Goal: Task Accomplishment & Management: Use online tool/utility

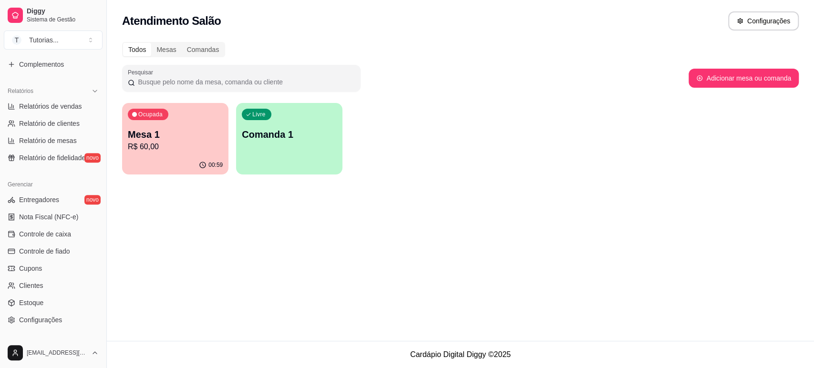
scroll to position [317, 0]
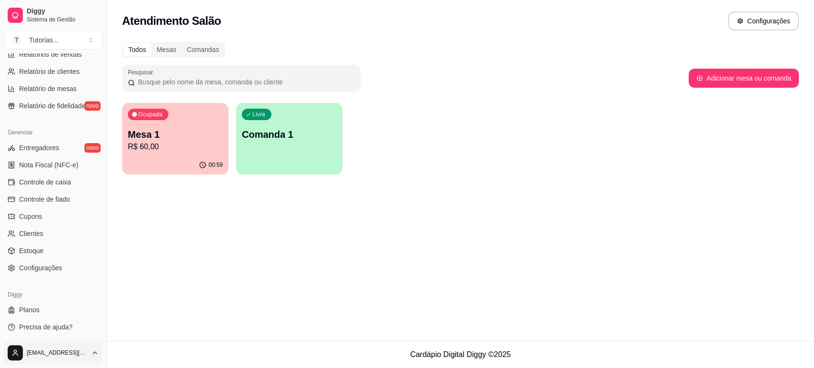
click at [87, 362] on html "Diggy Sistema de Gestão T Tutorias ... Loja aberta Plano Essencial + Mesas até …" at bounding box center [407, 184] width 814 height 368
click at [107, 261] on html "Diggy Sistema de Gestão T Tutorias ... Loja aberta Plano Essencial + Mesas até …" at bounding box center [407, 184] width 814 height 368
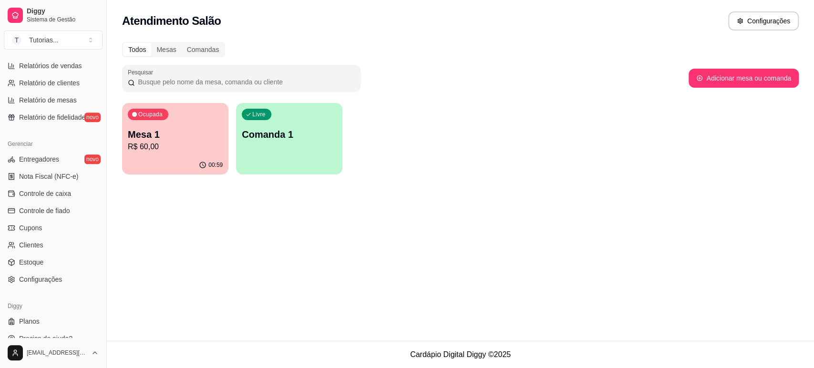
scroll to position [315, 0]
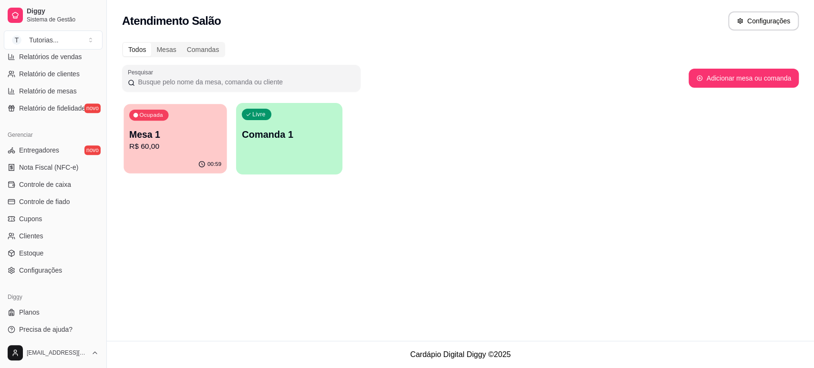
click at [210, 127] on div "Ocupada Mesa 1 R$ 60,00" at bounding box center [174, 129] width 103 height 51
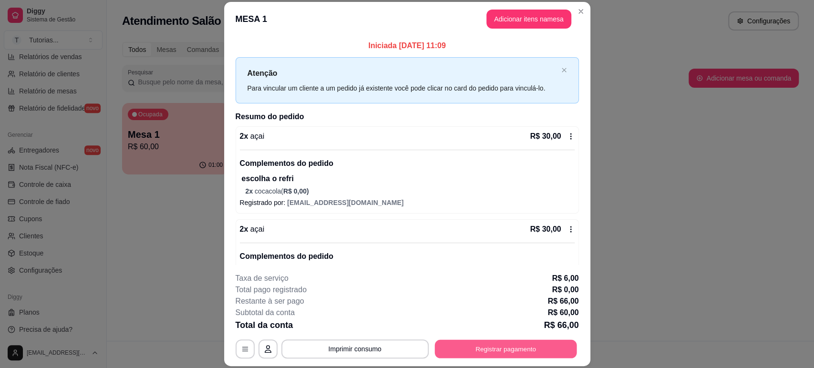
click at [479, 355] on button "Registrar pagamento" at bounding box center [505, 349] width 142 height 19
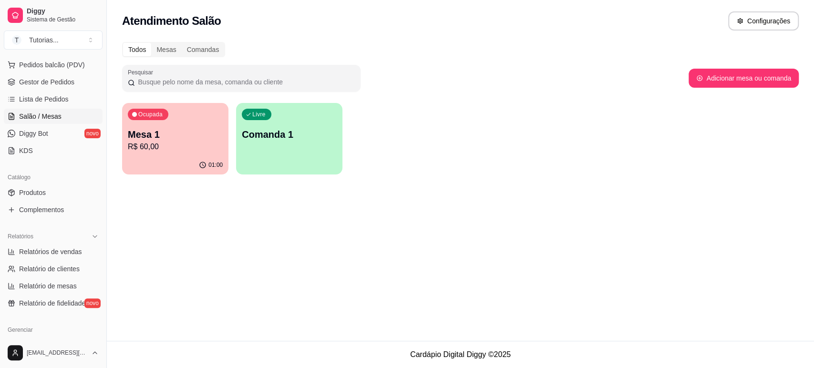
scroll to position [118, 0]
click at [54, 73] on button "Pedidos balcão (PDV)" at bounding box center [53, 66] width 99 height 15
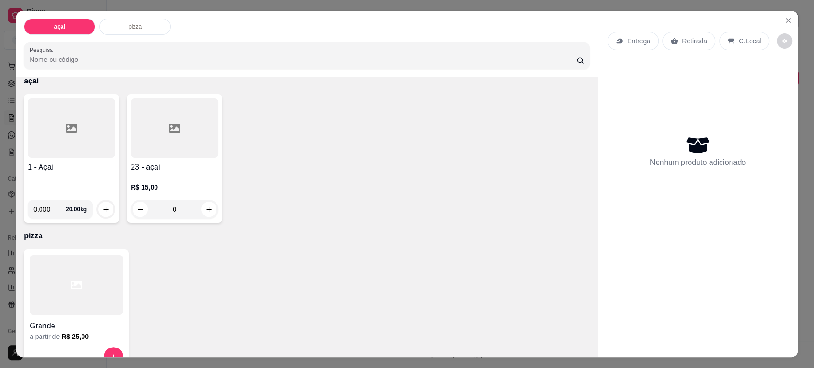
scroll to position [48, 0]
click at [207, 207] on div "0" at bounding box center [175, 205] width 88 height 19
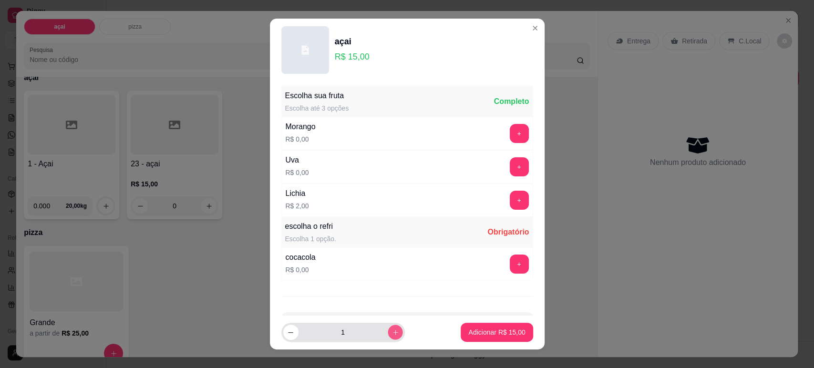
click at [388, 326] on button "increase-product-quantity" at bounding box center [395, 332] width 15 height 15
type input "2"
click at [486, 326] on footer "2 Adicionar R$ 30,00" at bounding box center [407, 332] width 275 height 34
click at [510, 257] on button "+" at bounding box center [519, 264] width 19 height 19
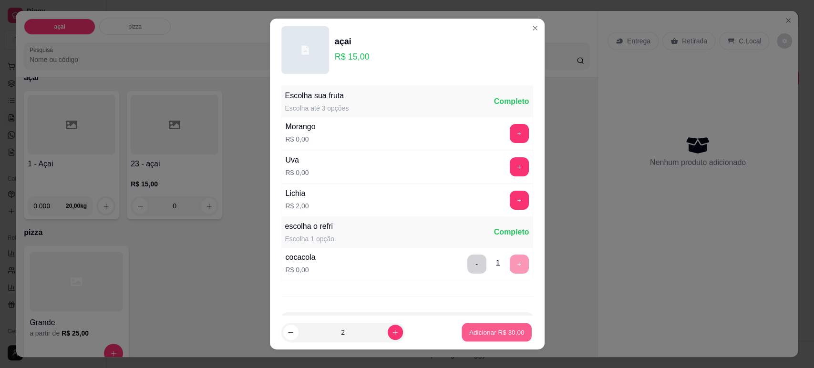
click at [477, 326] on button "Adicionar R$ 30,00" at bounding box center [497, 332] width 70 height 19
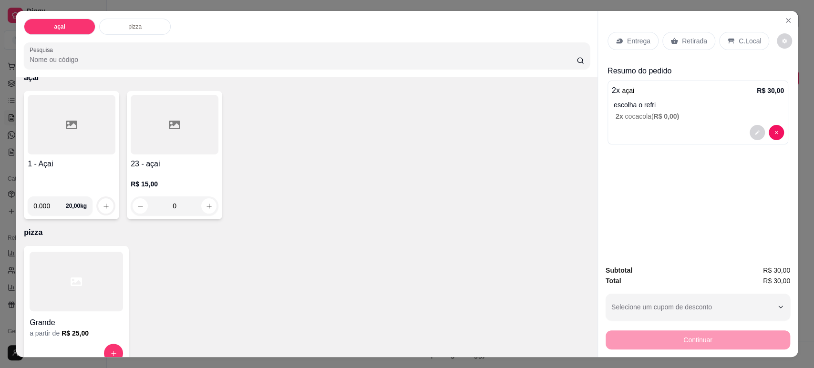
click at [631, 43] on p "Entrega" at bounding box center [638, 41] width 23 height 10
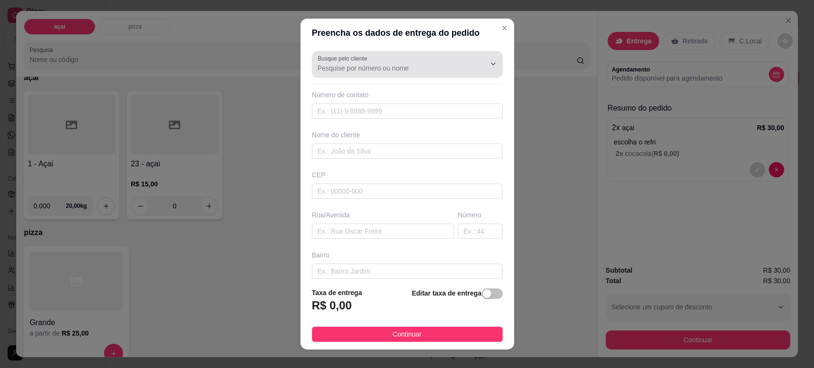
click at [470, 57] on div at bounding box center [485, 64] width 31 height 18
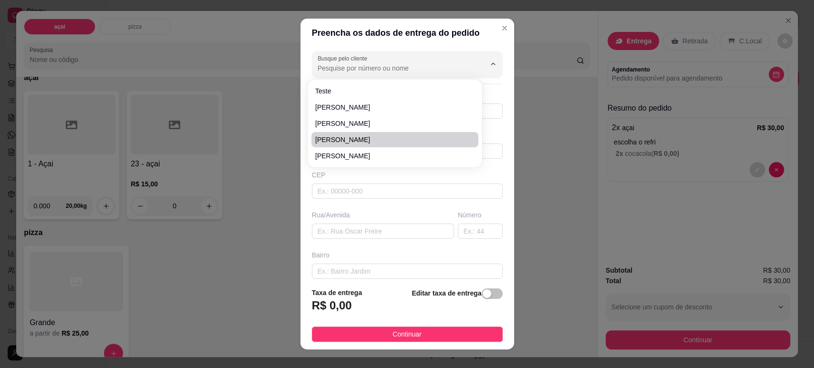
click at [336, 143] on span "[PERSON_NAME]" at bounding box center [390, 140] width 150 height 10
type input "[PERSON_NAME]"
type input "11975571127"
type input "[PERSON_NAME]"
type input "09310730"
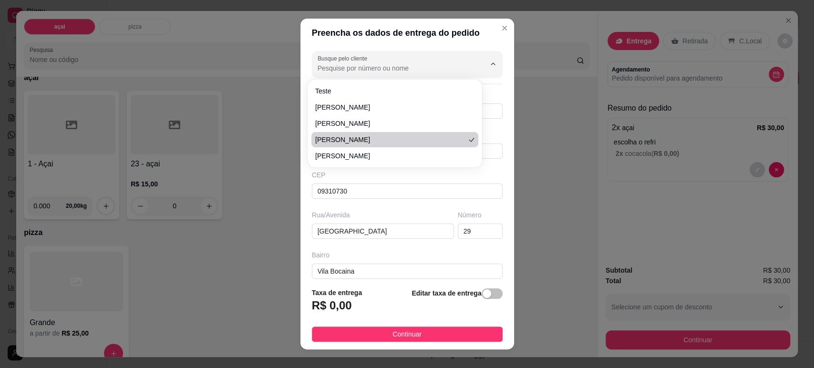
type input "[GEOGRAPHIC_DATA]"
type input "29"
type input "Vila Bocaina"
type input "Mauá"
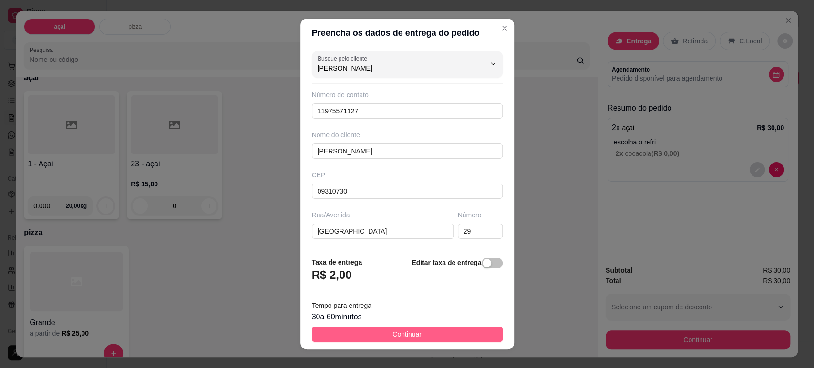
click at [364, 329] on button "Continuar" at bounding box center [407, 334] width 191 height 15
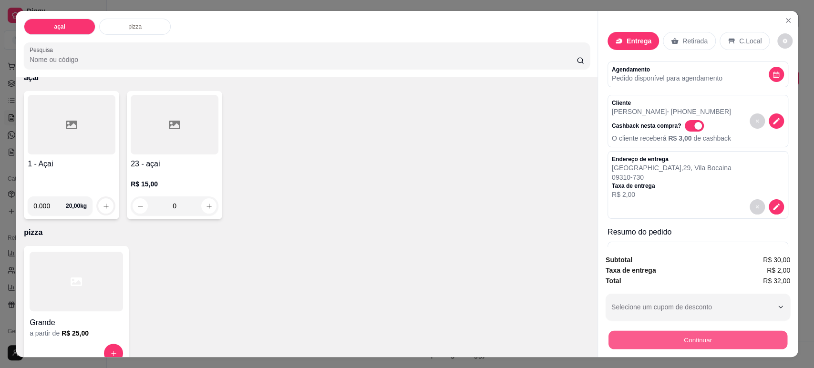
click at [626, 339] on button "Continuar" at bounding box center [697, 339] width 179 height 19
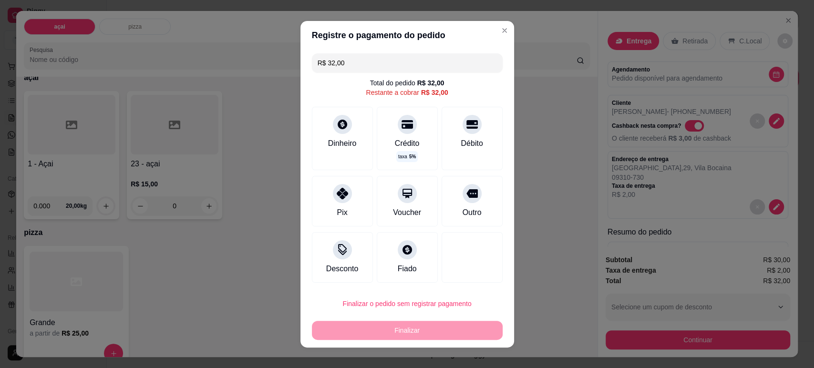
click at [389, 62] on input "R$ 32,00" at bounding box center [407, 62] width 179 height 19
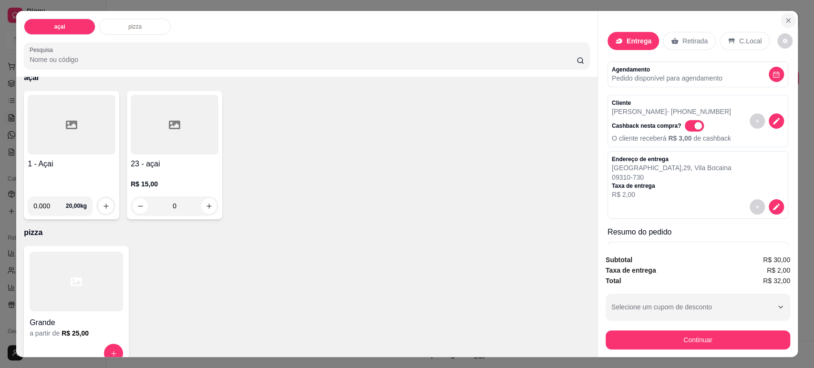
click at [784, 20] on icon "Close" at bounding box center [788, 21] width 8 height 8
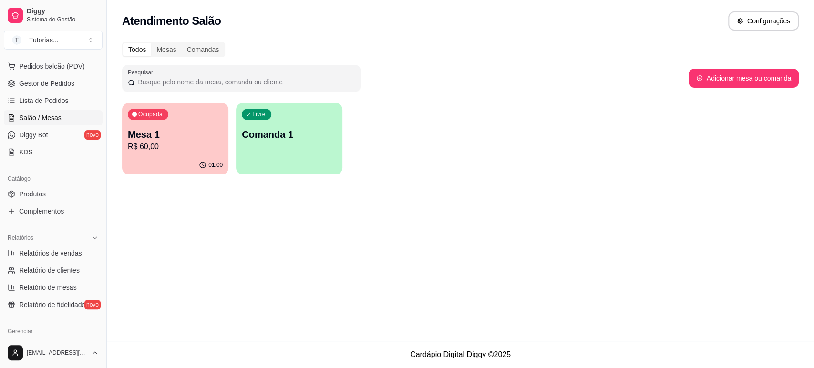
click at [207, 140] on p "Mesa 1" at bounding box center [175, 134] width 95 height 13
click at [58, 67] on span "Pedidos balcão (PDV)" at bounding box center [52, 67] width 66 height 10
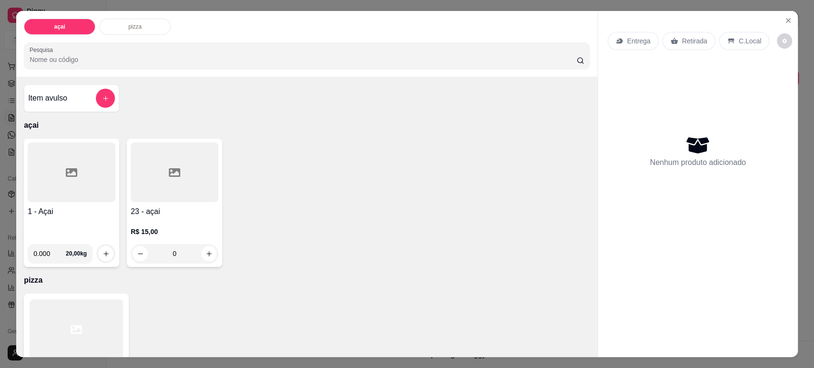
click at [200, 255] on div "0" at bounding box center [175, 253] width 88 height 19
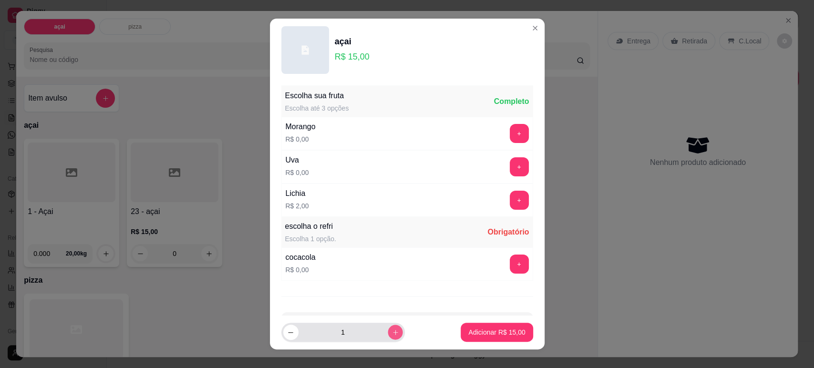
click at [391, 331] on icon "increase-product-quantity" at bounding box center [394, 332] width 7 height 7
type input "3"
click at [510, 257] on button "+" at bounding box center [519, 264] width 19 height 19
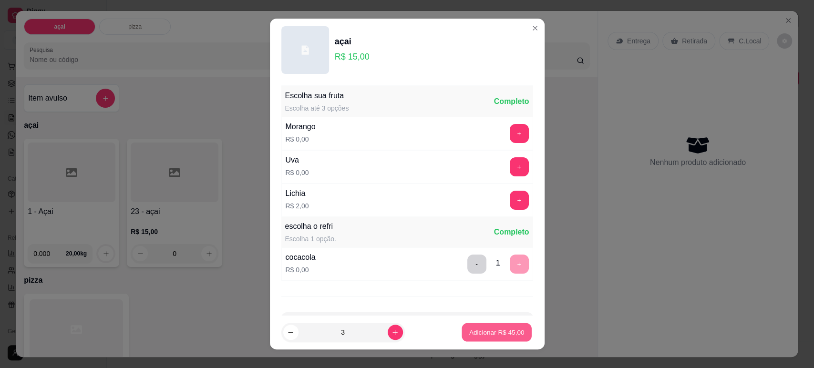
click at [469, 330] on p "Adicionar R$ 45,00" at bounding box center [496, 332] width 55 height 9
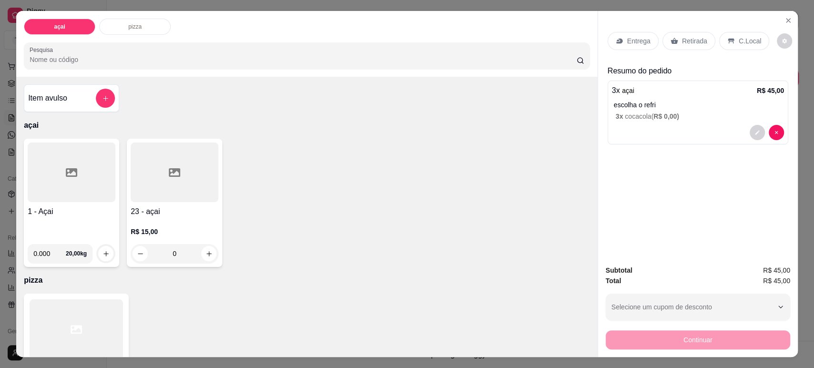
click at [638, 38] on p "Entrega" at bounding box center [638, 41] width 23 height 10
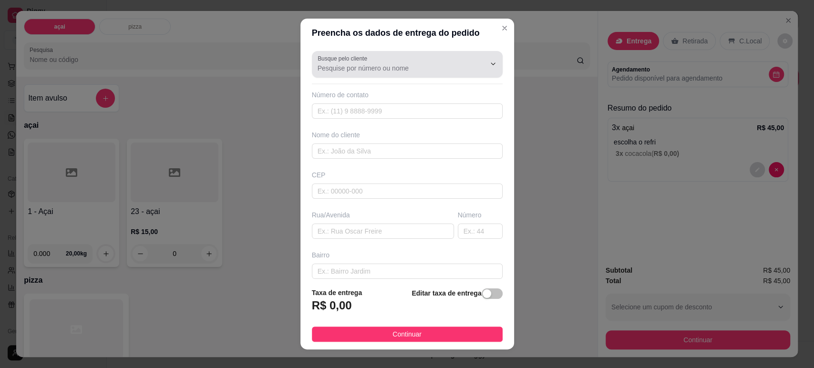
click at [401, 77] on div "Busque pelo cliente" at bounding box center [407, 64] width 191 height 27
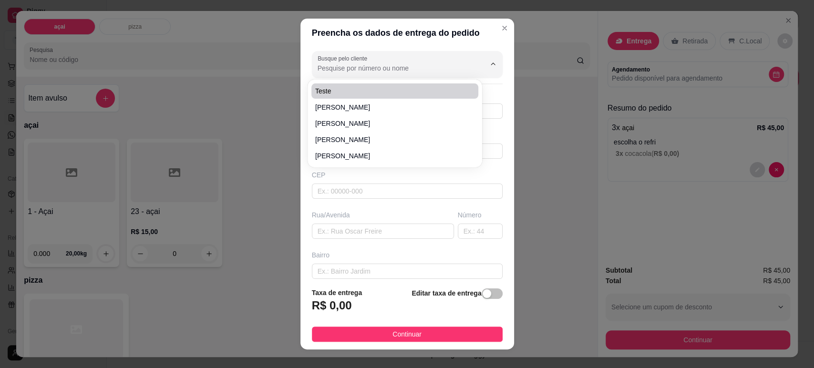
click at [353, 97] on li "teste" at bounding box center [394, 90] width 167 height 15
type input "teste"
type input "5511956754"
type input "teste"
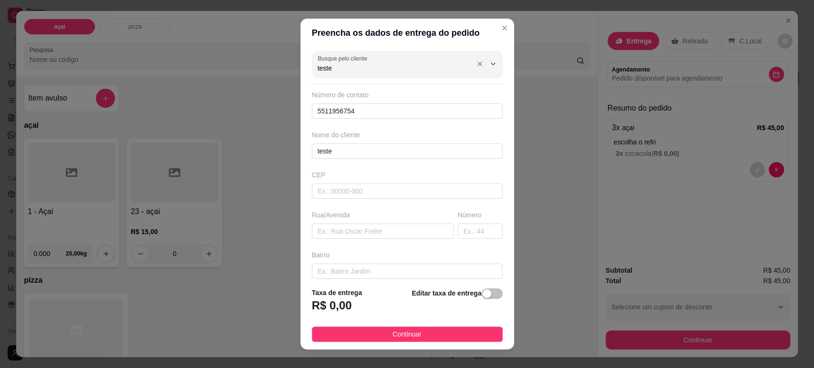
click at [382, 72] on input "teste" at bounding box center [394, 68] width 153 height 10
type input "t"
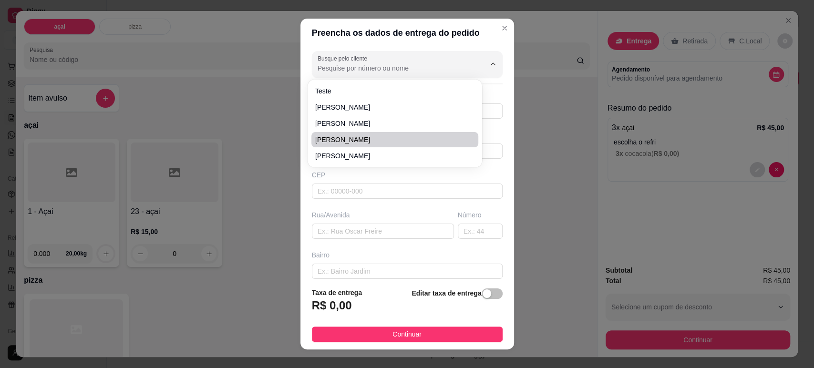
click at [332, 138] on span "[PERSON_NAME]" at bounding box center [390, 140] width 150 height 10
type input "[PERSON_NAME]"
type input "11975571127"
type input "[PERSON_NAME]"
type input "09310730"
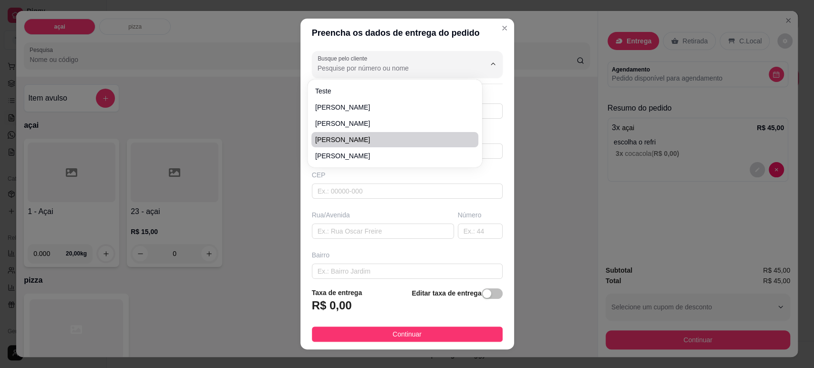
type input "[GEOGRAPHIC_DATA]"
type input "29"
type input "Vila Bocaina"
type input "Mauá"
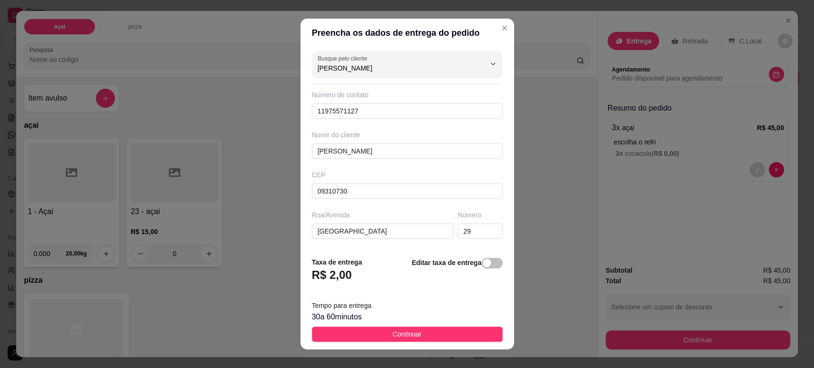
type input "[PERSON_NAME]"
click at [371, 326] on footer "Taxa de entrega R$ 2,00 Editar taxa de entrega Tempo para entrega 30 a 60 minut…" at bounding box center [407, 299] width 214 height 100
click at [372, 335] on button "Continuar" at bounding box center [407, 334] width 191 height 15
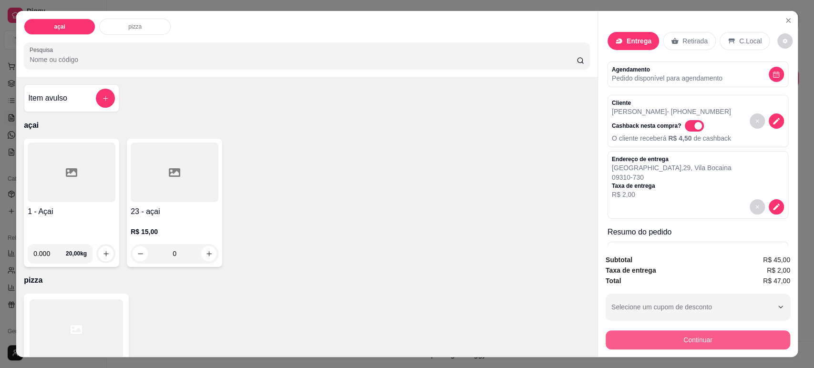
click at [657, 342] on button "Continuar" at bounding box center [698, 339] width 185 height 19
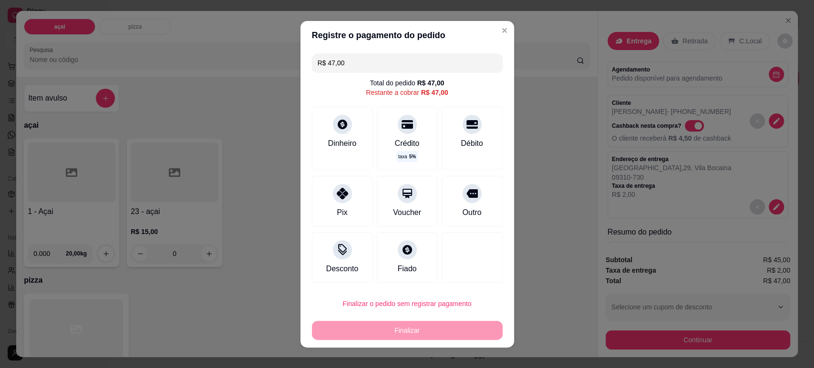
click at [407, 71] on input "R$ 47,00" at bounding box center [407, 62] width 179 height 19
click at [393, 132] on div "Crédito taxa 5 %" at bounding box center [406, 137] width 67 height 70
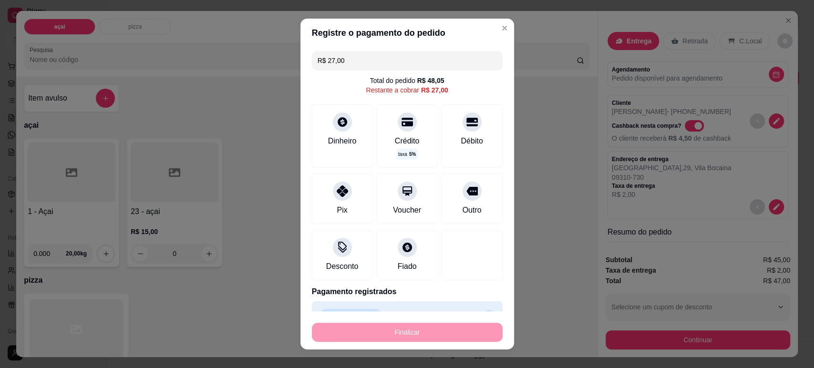
click at [371, 59] on input "R$ 27,00" at bounding box center [407, 60] width 179 height 19
click at [336, 136] on div "Dinheiro" at bounding box center [342, 139] width 31 height 12
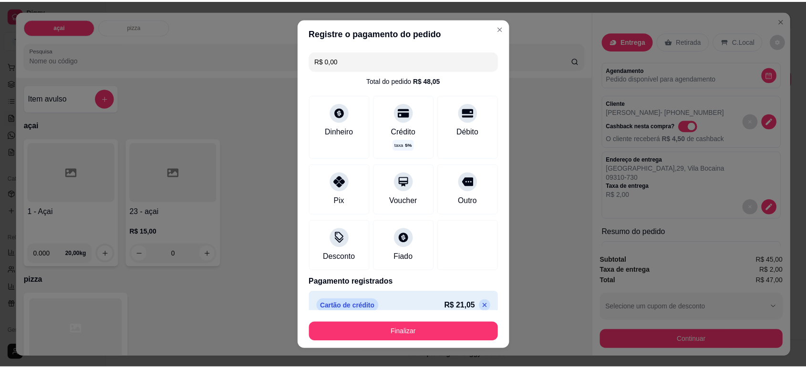
scroll to position [48, 0]
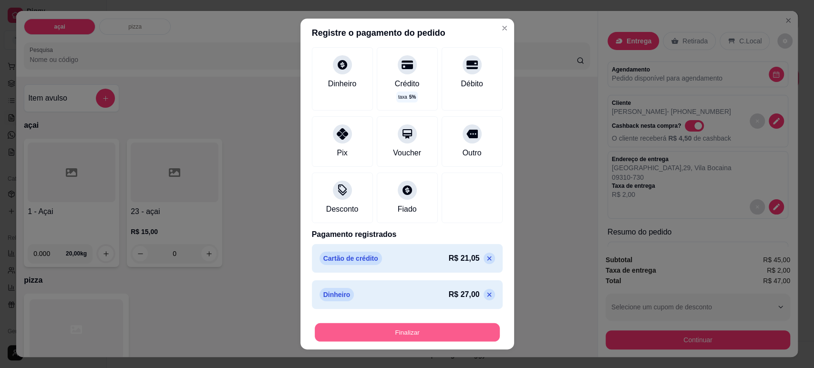
click at [412, 326] on button "Finalizar" at bounding box center [407, 332] width 185 height 19
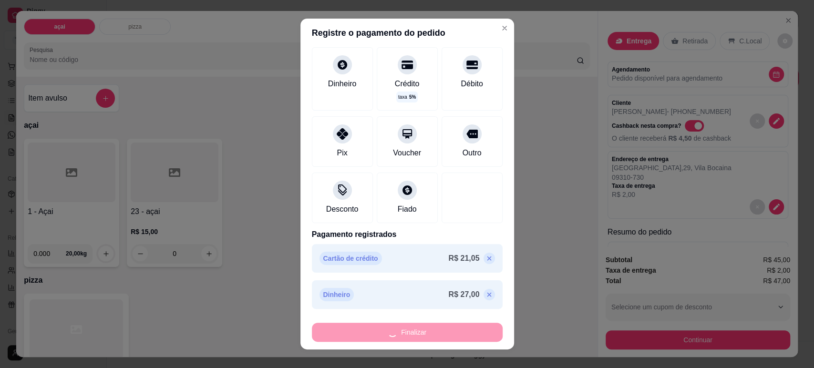
type input "-R$ 47,00"
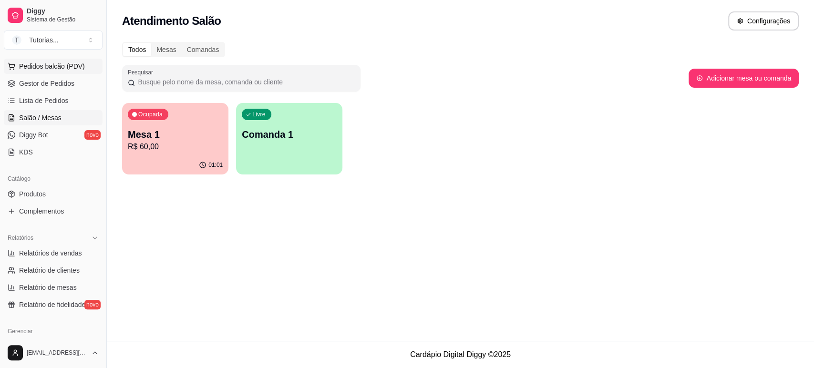
click at [46, 64] on span "Pedidos balcão (PDV)" at bounding box center [52, 67] width 66 height 10
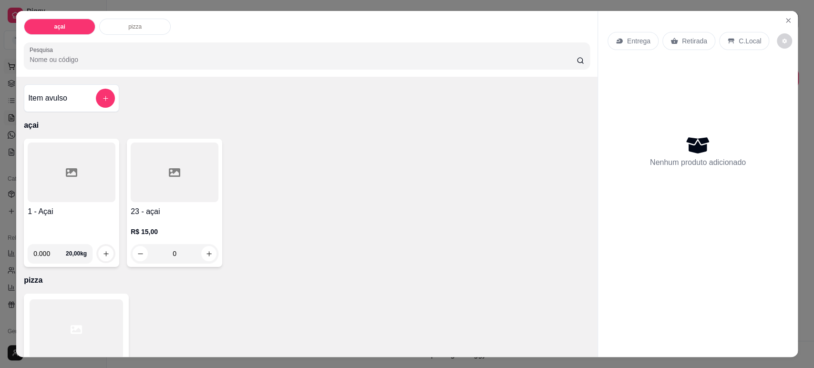
click at [787, 20] on icon "Close" at bounding box center [788, 21] width 8 height 8
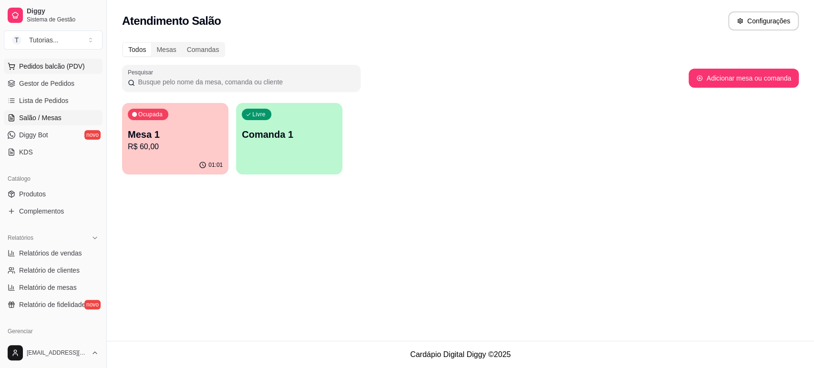
click at [59, 63] on span "Pedidos balcão (PDV)" at bounding box center [52, 67] width 66 height 10
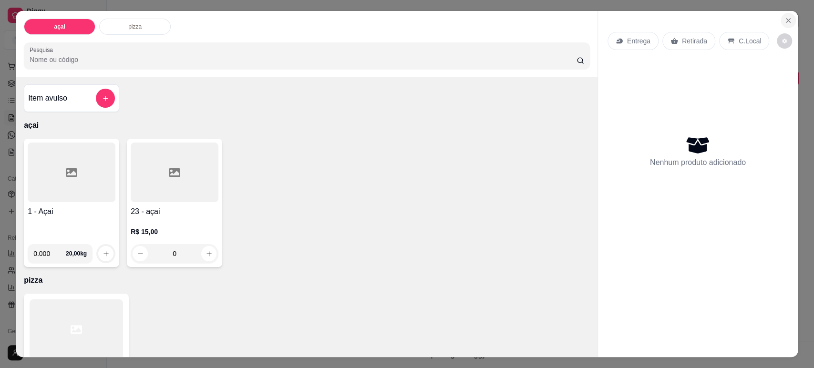
click at [785, 20] on icon "Close" at bounding box center [788, 21] width 8 height 8
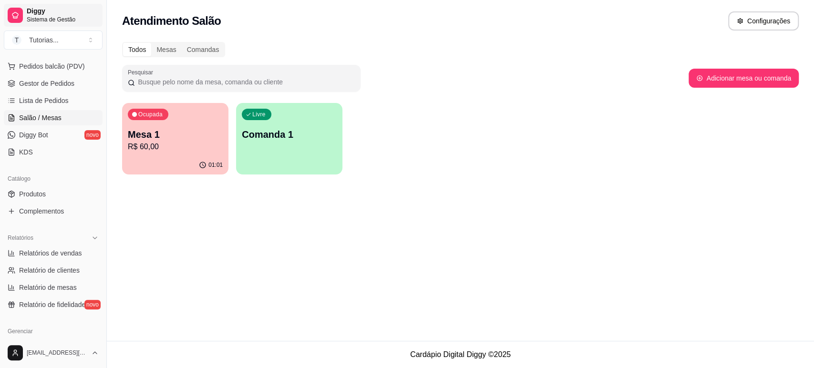
click at [27, 25] on link "Diggy Sistema de Gestão" at bounding box center [53, 15] width 99 height 23
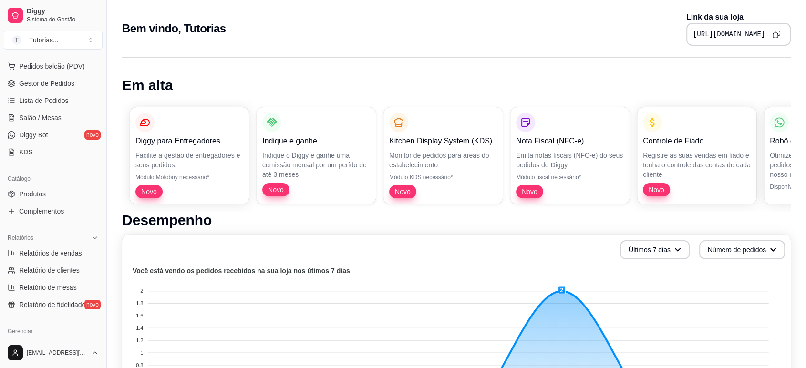
click at [776, 31] on icon "Copy to clipboard" at bounding box center [777, 33] width 5 height 5
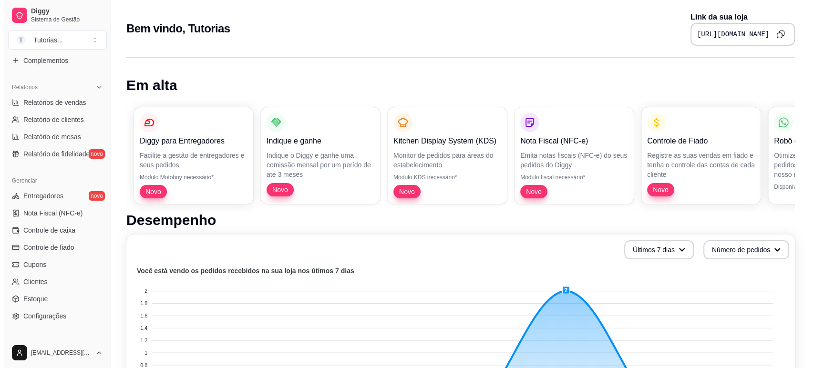
scroll to position [271, 0]
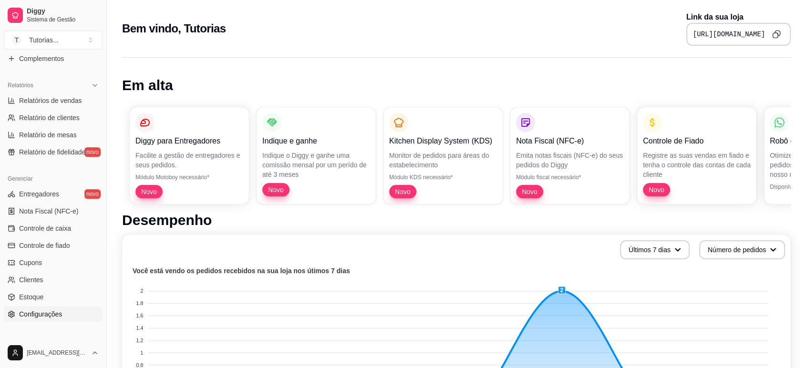
click at [72, 310] on link "Configurações" at bounding box center [53, 314] width 99 height 15
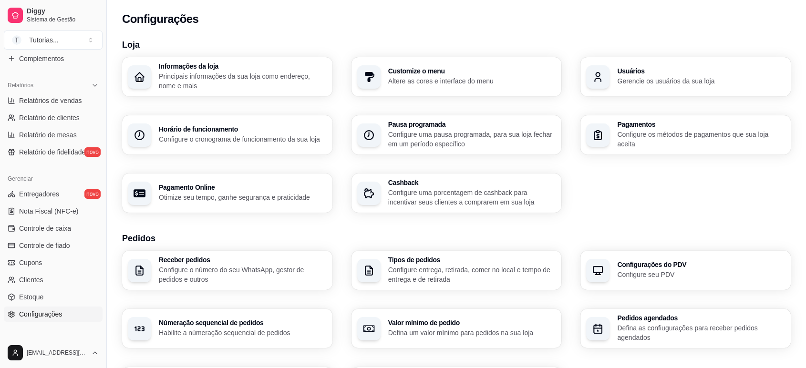
click at [616, 136] on div "Pagamentos Configure os métodos de pagamentos que sua loja aceita" at bounding box center [685, 134] width 210 height 39
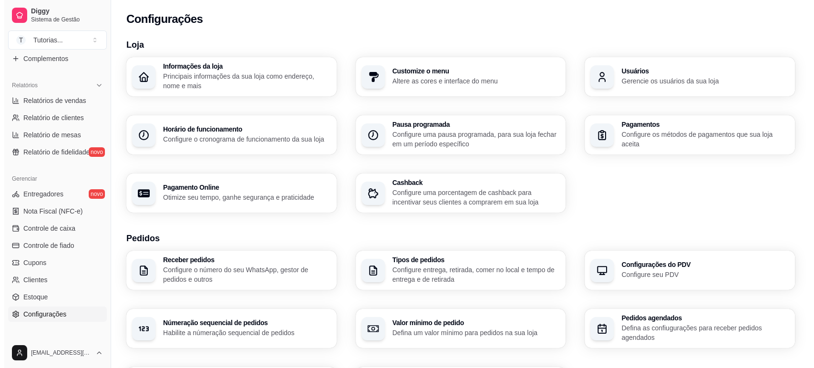
scroll to position [8, 0]
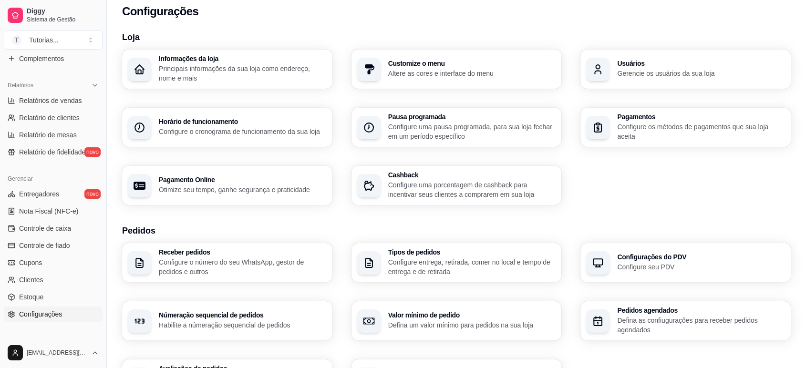
click at [270, 273] on p "Configure o número do seu WhatsApp, gestor de pedidos e outros" at bounding box center [243, 266] width 168 height 19
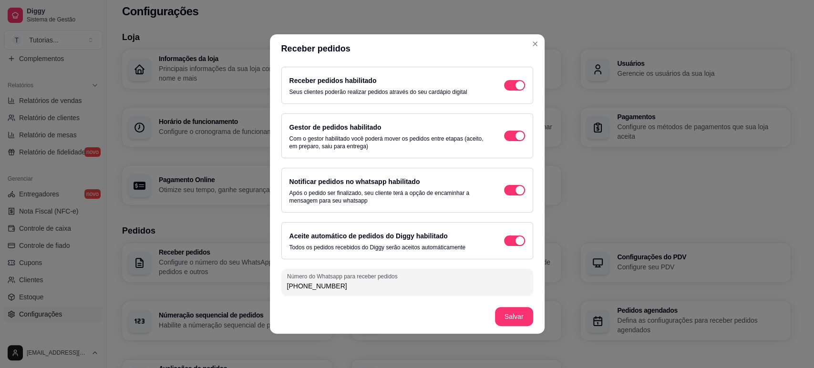
click at [527, 61] on header "Receber pedidos" at bounding box center [407, 48] width 275 height 29
click at [530, 52] on header "Receber pedidos" at bounding box center [407, 48] width 275 height 29
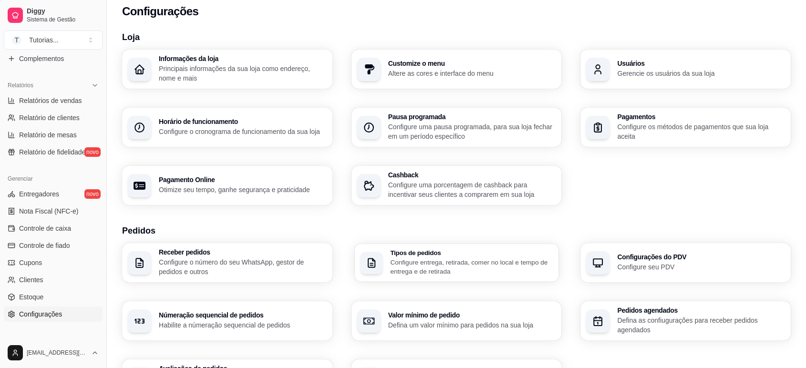
click at [421, 263] on p "Configure entrega, retirada, comer no local e tempo de entrega e de retirada" at bounding box center [471, 266] width 163 height 19
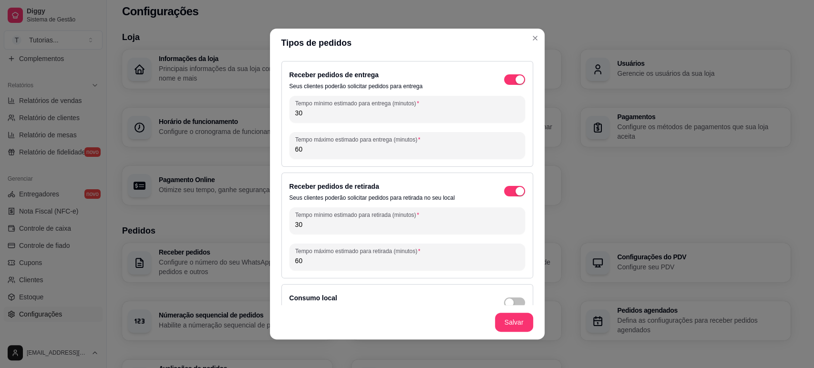
scroll to position [19, 0]
